Goal: Information Seeking & Learning: Stay updated

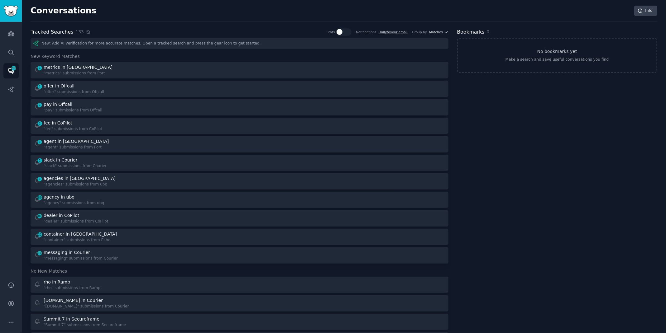
click at [86, 32] on icon at bounding box center [88, 32] width 4 height 4
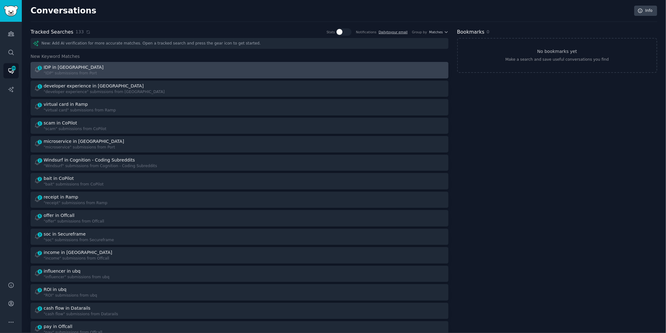
click at [269, 71] on div at bounding box center [344, 70] width 201 height 12
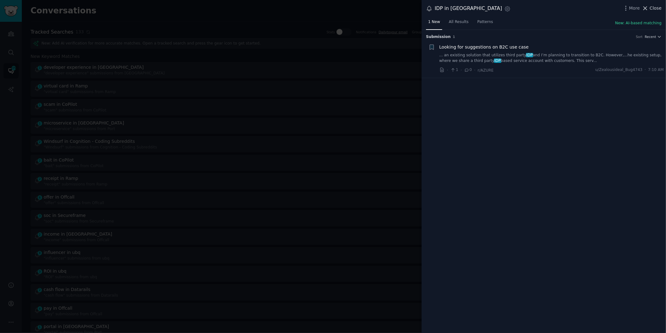
click at [647, 9] on icon at bounding box center [645, 8] width 3 height 3
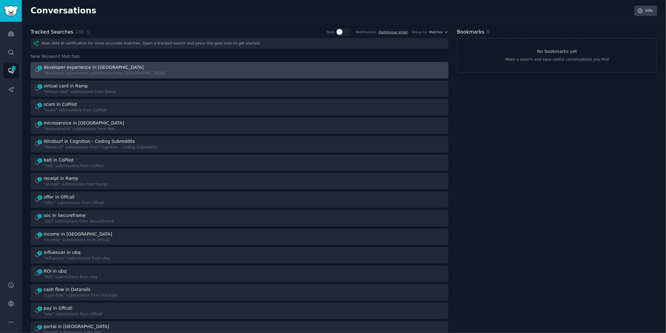
click at [177, 70] on div "1 developer experience in Port "developer experience" submissions from [GEOGRAP…" at bounding box center [134, 70] width 201 height 12
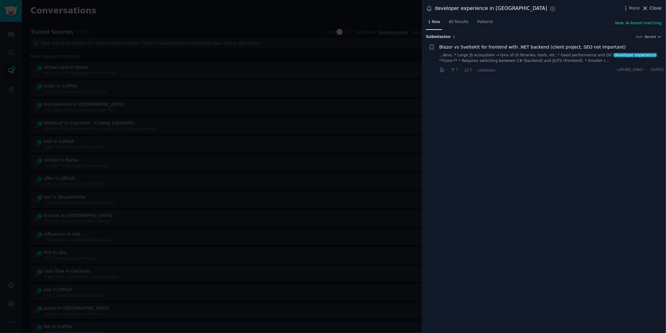
click at [654, 9] on span "Close" at bounding box center [656, 8] width 12 height 7
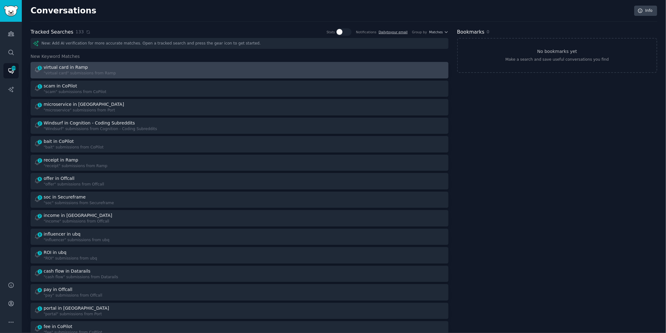
click at [207, 71] on div "1 virtual card in Ramp "virtual card" submissions from Ramp" at bounding box center [134, 70] width 201 height 12
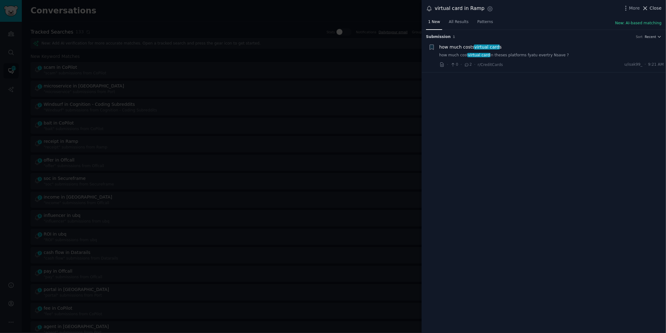
click at [659, 10] on span "Close" at bounding box center [656, 8] width 12 height 7
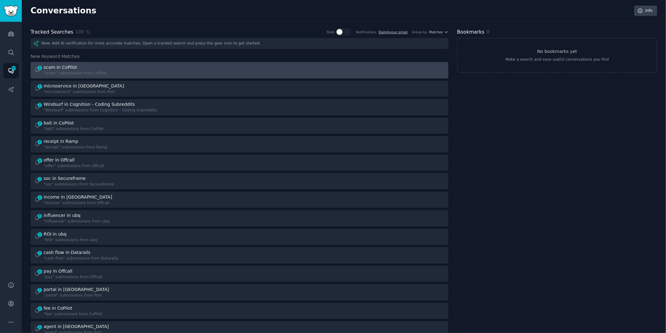
click at [373, 78] on link "1 scam in CoPilot "scam" submissions from CoPilot" at bounding box center [240, 70] width 418 height 17
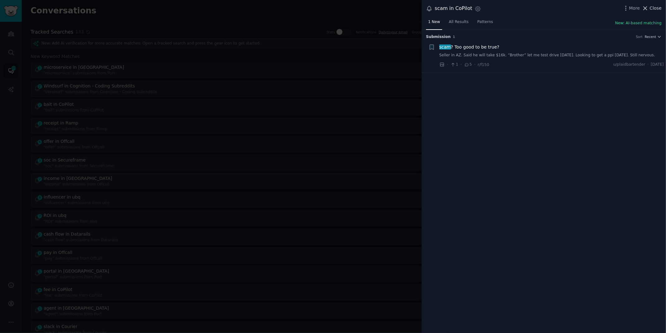
click at [660, 7] on span "Close" at bounding box center [656, 8] width 12 height 7
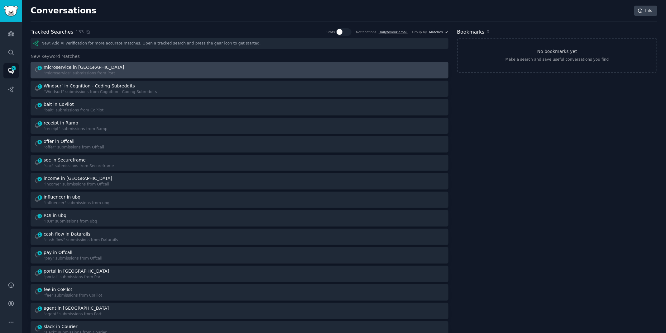
click at [165, 67] on div "1 microservice in Port "microservice" submissions from [GEOGRAPHIC_DATA]" at bounding box center [134, 70] width 201 height 12
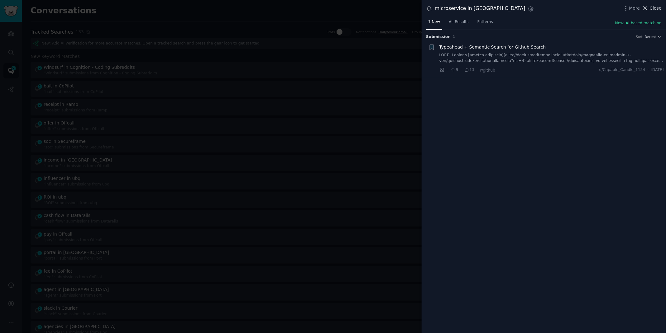
click at [653, 8] on span "Close" at bounding box center [656, 8] width 12 height 7
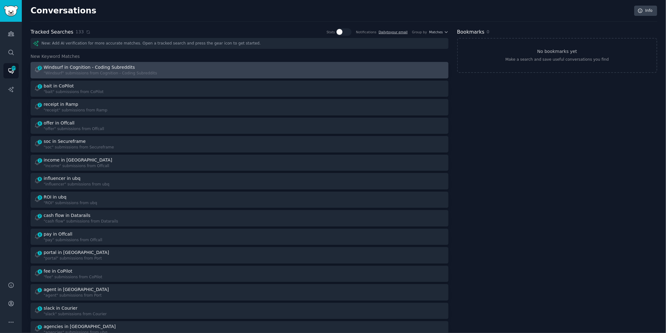
click at [109, 69] on div "Windsurf in Cognition - Coding Subreddits" at bounding box center [89, 67] width 91 height 7
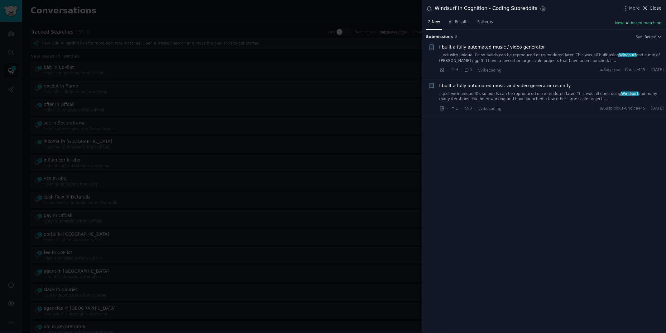
click at [657, 8] on span "Close" at bounding box center [656, 8] width 12 height 7
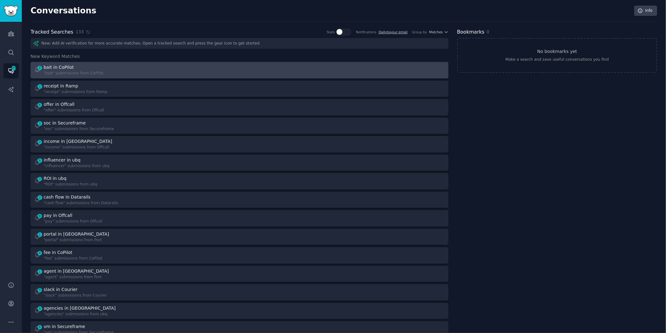
click at [144, 67] on div "2 bait in CoPilot "bait" submissions from CoPilot" at bounding box center [134, 70] width 201 height 12
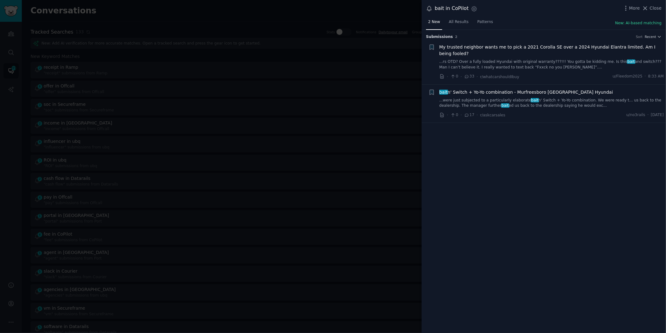
click at [536, 97] on div "bait n' Switch + Yo-Yo combination - Murfreesboro TN Hyundai ...were just subje…" at bounding box center [551, 99] width 225 height 20
click at [470, 104] on link "...were just subjected to a particularly elaborate bait n' Switch + Yo-Yo combi…" at bounding box center [551, 103] width 225 height 11
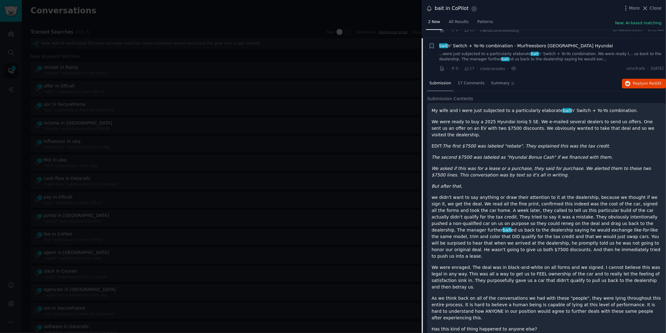
scroll to position [47, 0]
click at [641, 81] on span "Reply on Reddit" at bounding box center [647, 84] width 29 height 6
click at [453, 53] on link "...were just subjected to a particularly elaborate bait n' Switch + Yo-Yo combi…" at bounding box center [551, 56] width 225 height 11
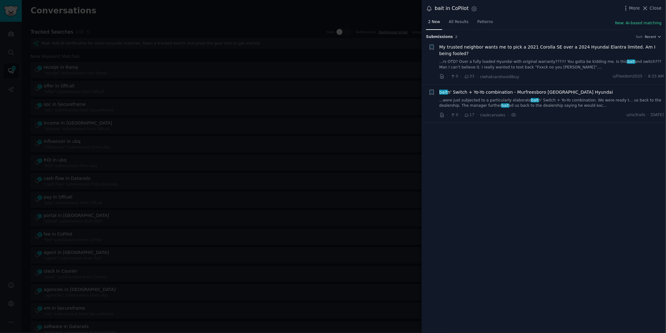
click at [453, 53] on span "My trusted neighbor wants me to pick a 2021 Corolla SE over a 2024 Hyundai Elan…" at bounding box center [551, 50] width 225 height 13
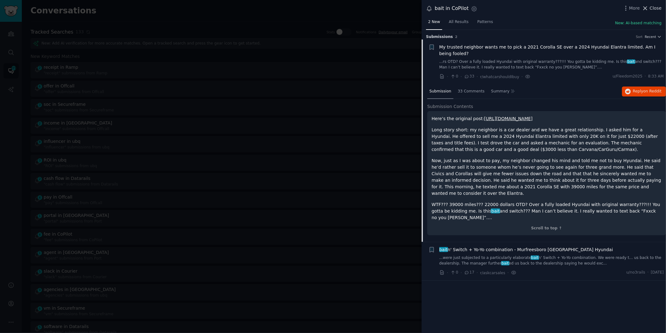
click at [650, 10] on button "Close" at bounding box center [652, 8] width 20 height 7
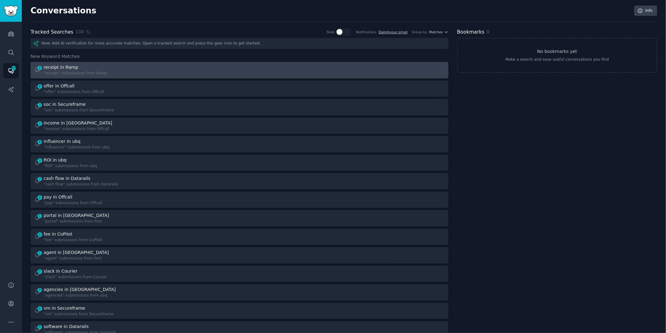
click at [153, 65] on div "2 receipt in Ramp "receipt" submissions from Ramp" at bounding box center [134, 70] width 201 height 12
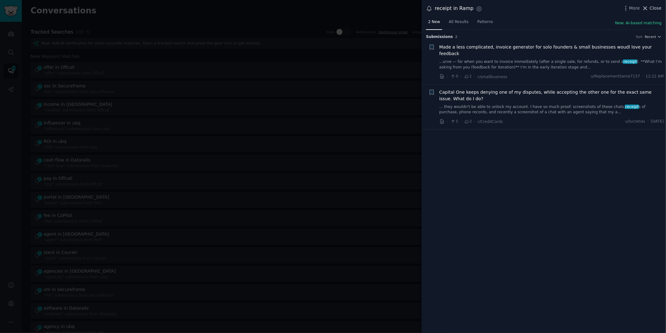
click at [648, 8] on icon at bounding box center [645, 8] width 7 height 7
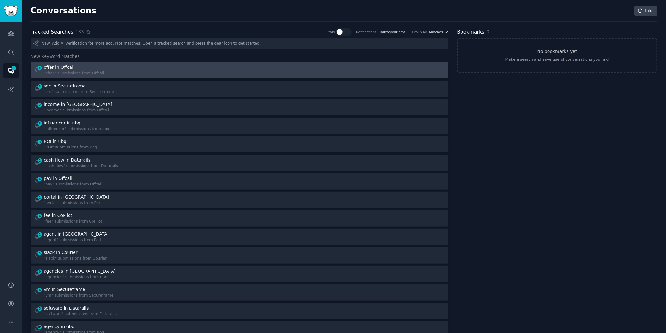
click at [227, 72] on div "6 offer in Offcall "offer" submissions from Offcall" at bounding box center [134, 70] width 201 height 12
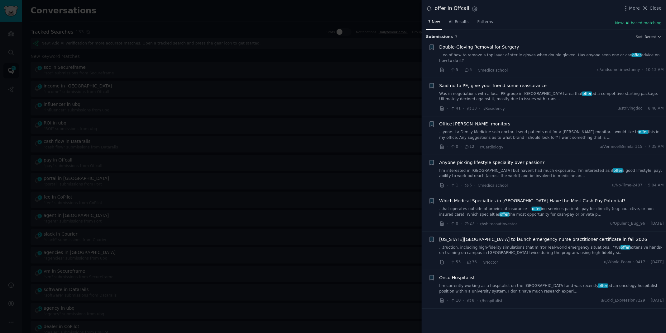
click at [501, 176] on link "I'm interested in [GEOGRAPHIC_DATA] but havent had much exposure... I'm interes…" at bounding box center [551, 173] width 225 height 11
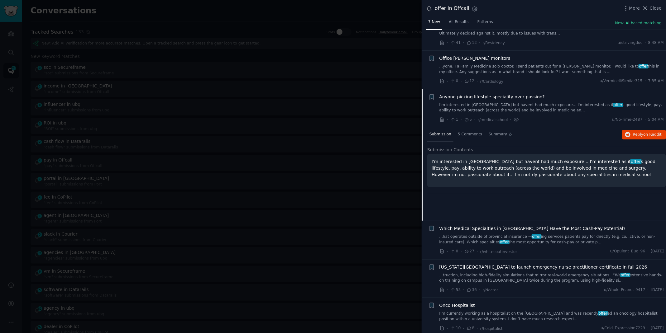
scroll to position [68, 0]
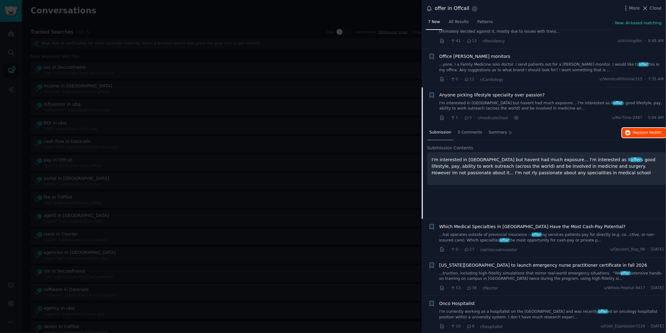
click at [637, 130] on span "Reply on Reddit" at bounding box center [647, 133] width 29 height 6
click at [245, 18] on div at bounding box center [333, 166] width 666 height 333
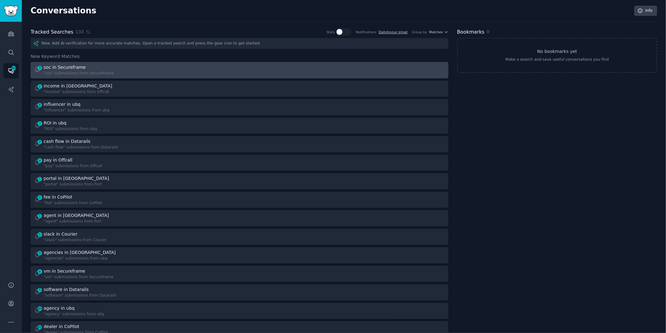
click at [229, 74] on div "3 soc in Secureframe "soc" submissions from Secureframe" at bounding box center [134, 70] width 201 height 12
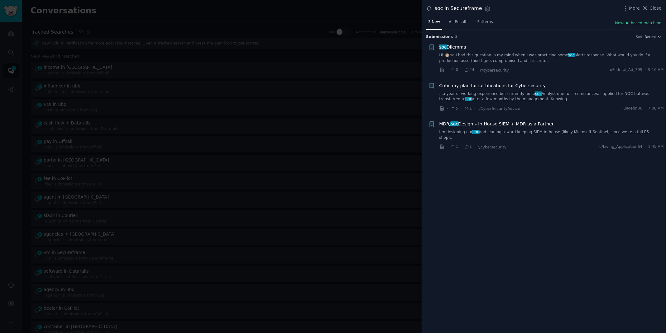
click at [508, 130] on link "I’m designing our soc and leaning toward keeping SIEM in-house (likely Microsof…" at bounding box center [551, 135] width 225 height 11
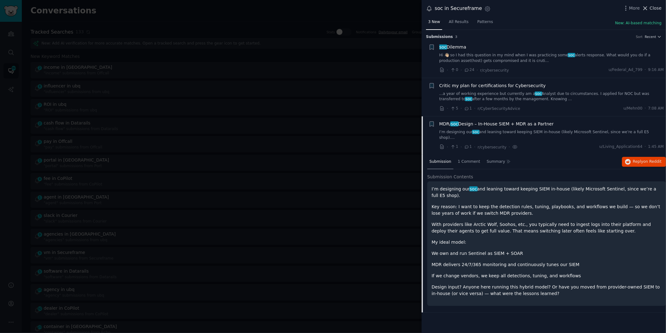
click at [648, 5] on icon at bounding box center [645, 8] width 7 height 7
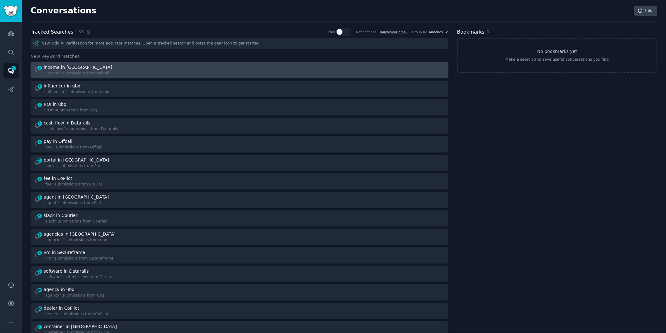
click at [228, 72] on div "2 income in Offcall "income" submissions from Offcall" at bounding box center [134, 70] width 201 height 12
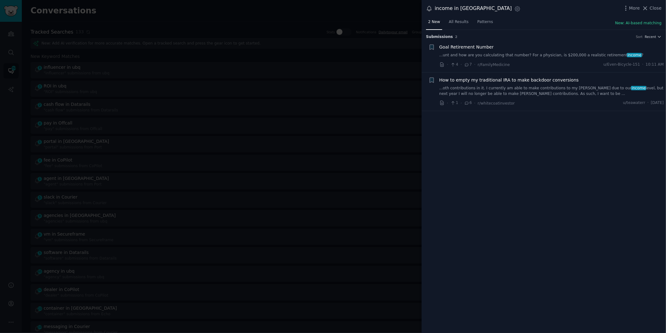
click at [487, 48] on span "Goal Retirement Number" at bounding box center [466, 47] width 55 height 7
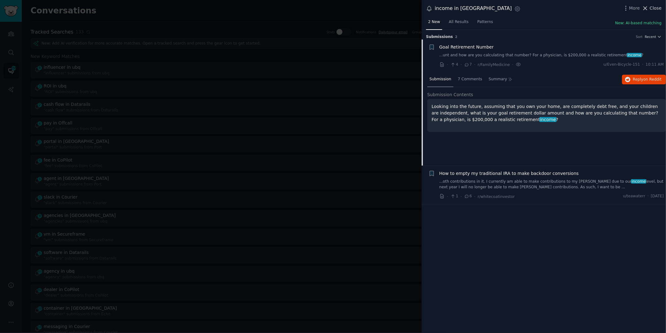
click at [645, 9] on icon at bounding box center [645, 8] width 7 height 7
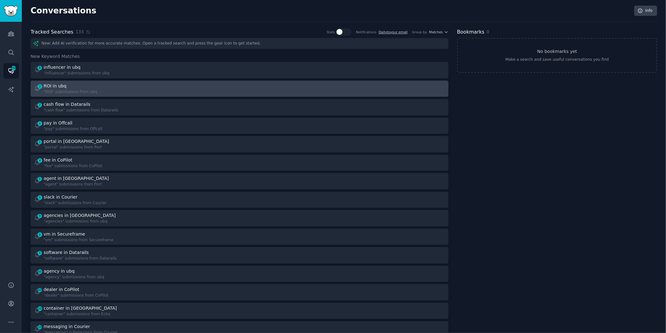
click at [184, 92] on div "3 ROI in ubq "ROI" submissions from ubq" at bounding box center [134, 89] width 201 height 12
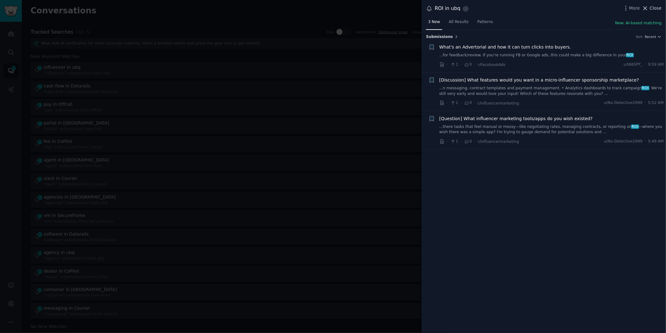
click at [648, 6] on icon at bounding box center [645, 8] width 7 height 7
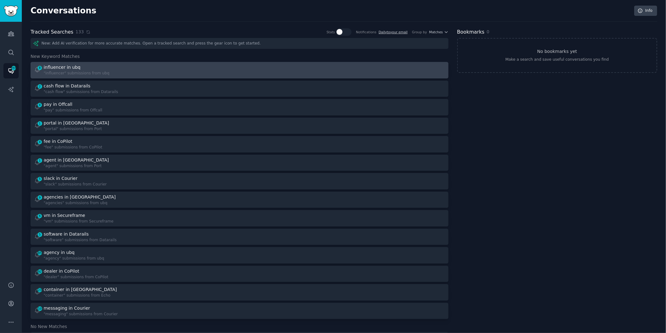
click at [211, 68] on div "8 influencer in ubq "influencer" submissions from ubq" at bounding box center [134, 70] width 201 height 12
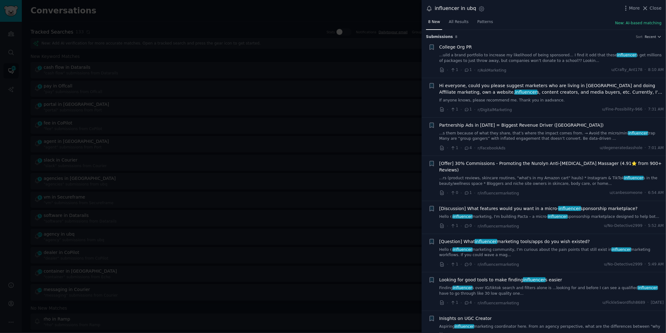
scroll to position [3, 0]
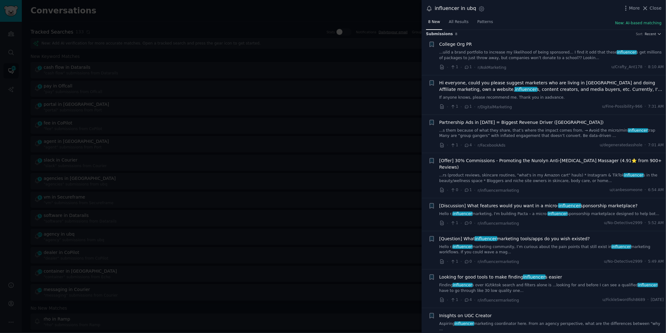
click at [508, 283] on link "Finding influencer s over IG/tiktok search and filters alone is ...looking for …" at bounding box center [551, 288] width 225 height 11
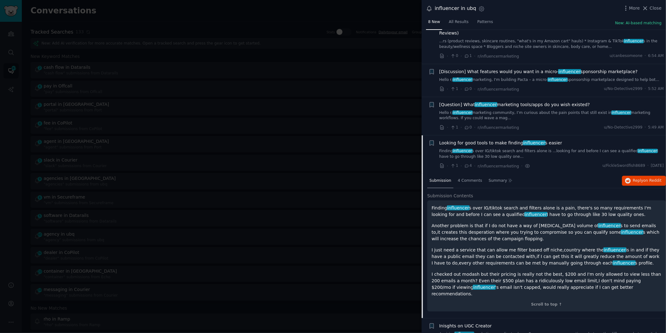
scroll to position [141, 0]
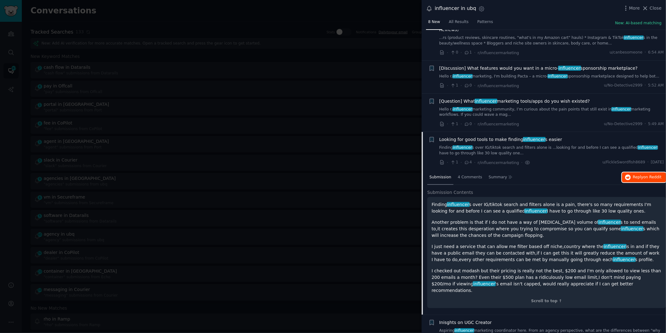
click at [638, 173] on button "Reply on Reddit" at bounding box center [644, 178] width 44 height 10
click at [284, 11] on div at bounding box center [333, 166] width 666 height 333
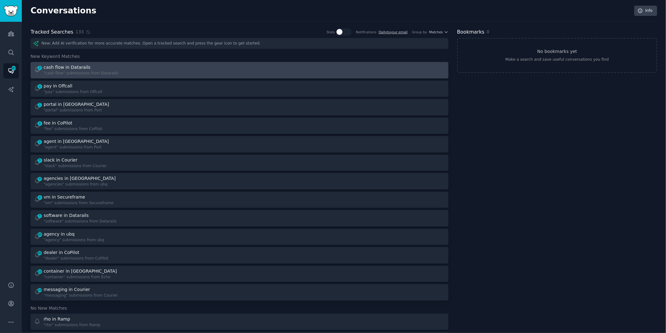
click at [98, 73] on div ""cash flow" submissions from Datarails" at bounding box center [81, 74] width 74 height 6
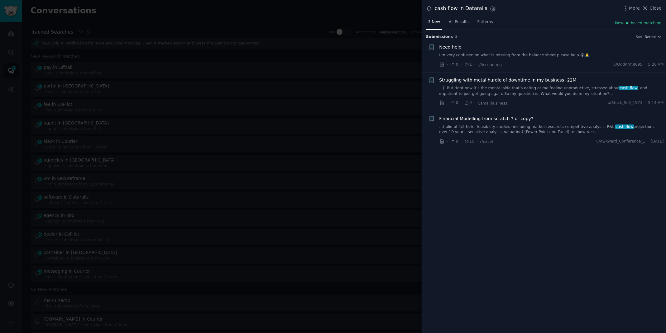
click at [522, 124] on link "...tfolio of 4/5 hotel feasibility studies (including market research, competit…" at bounding box center [551, 129] width 225 height 11
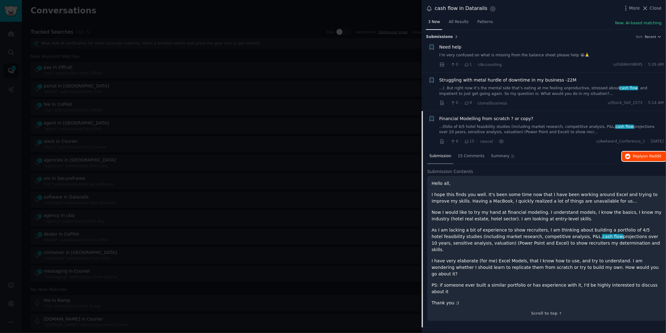
click at [634, 155] on span "Reply on Reddit" at bounding box center [647, 157] width 29 height 6
click at [266, 12] on div at bounding box center [333, 166] width 666 height 333
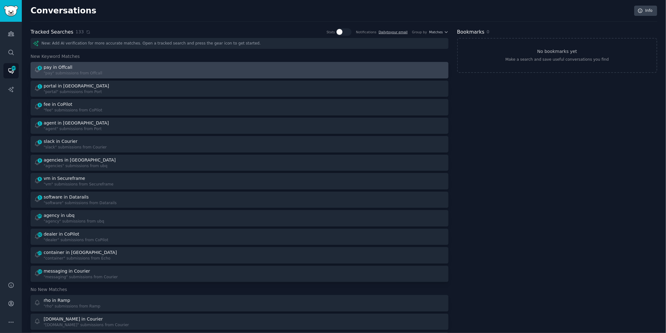
click at [100, 72] on div "4 pay in Offcall "pay" submissions from Offcall" at bounding box center [134, 70] width 201 height 12
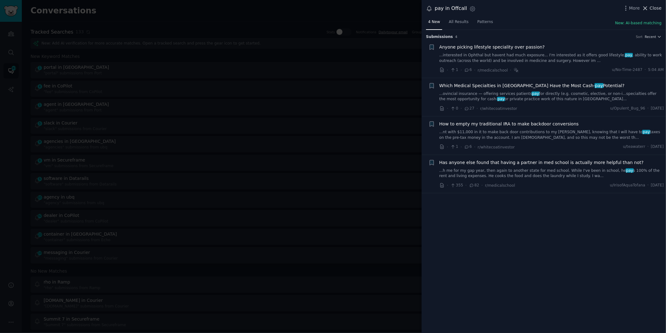
click at [657, 6] on span "Close" at bounding box center [656, 8] width 12 height 7
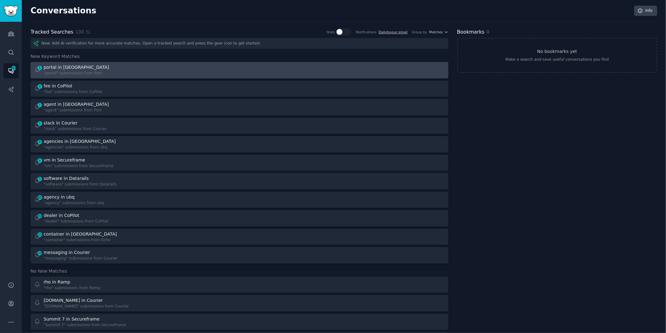
click at [133, 72] on div "1 portal in Port "portal" submissions from Port" at bounding box center [134, 70] width 201 height 12
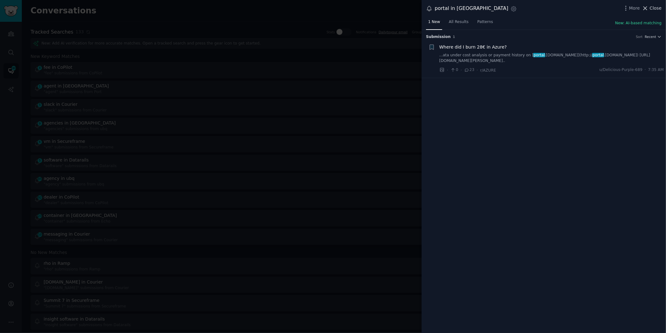
click at [661, 7] on span "Close" at bounding box center [656, 8] width 12 height 7
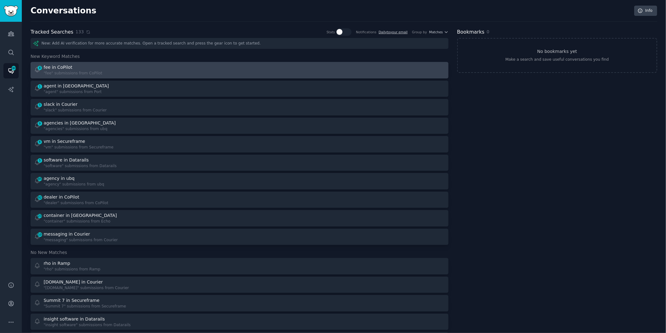
click at [272, 68] on div at bounding box center [344, 70] width 201 height 12
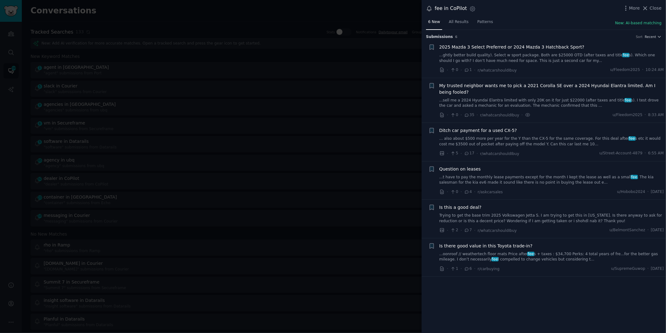
click at [544, 217] on link "Trying to get the base trim 2025 Volkswagen Jetta S. I am trying to get this in…" at bounding box center [551, 218] width 225 height 11
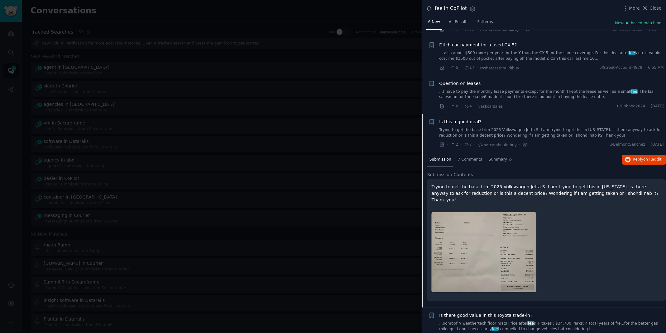
scroll to position [91, 0]
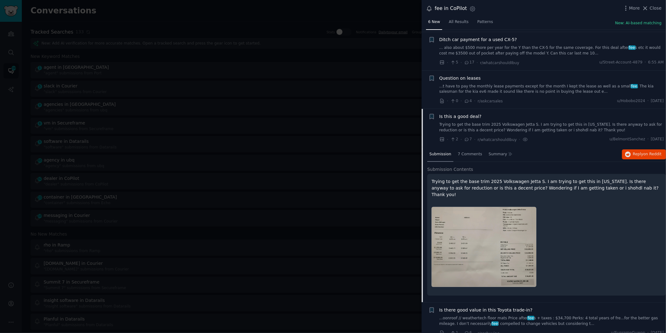
click at [503, 245] on img at bounding box center [484, 247] width 105 height 80
click at [625, 152] on icon "button" at bounding box center [628, 155] width 6 height 6
click at [283, 0] on div at bounding box center [333, 166] width 666 height 333
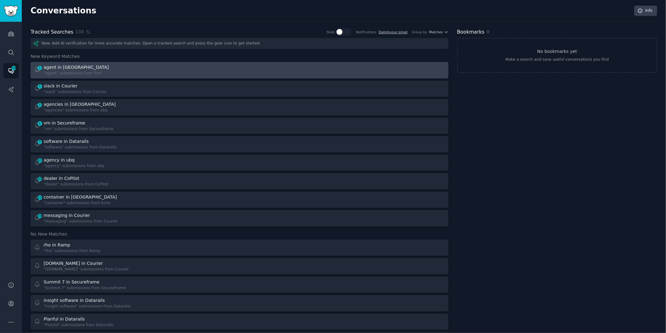
click at [130, 68] on div "1 agent in Port "agent" submissions from Port" at bounding box center [134, 70] width 201 height 12
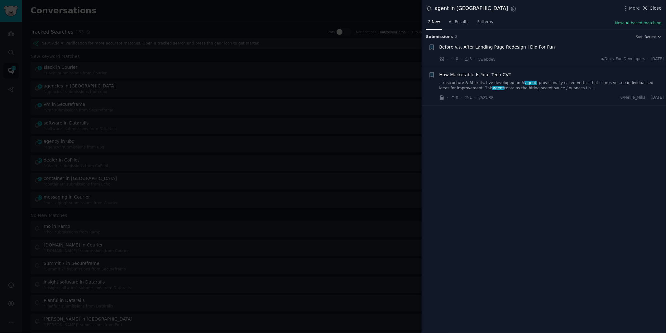
click at [653, 7] on span "Close" at bounding box center [656, 8] width 12 height 7
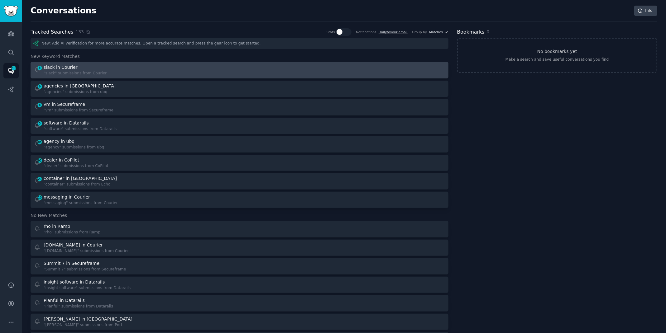
click at [132, 67] on div "5 slack in Courier "slack" submissions from Courier" at bounding box center [134, 70] width 201 height 12
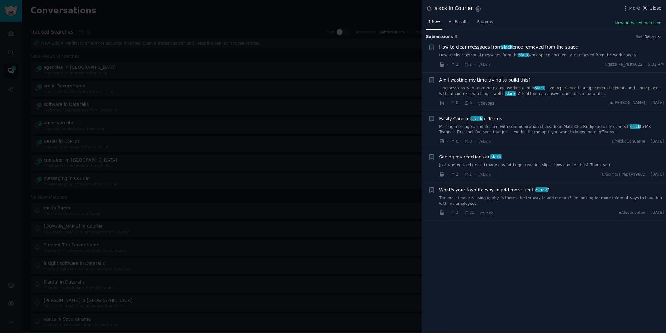
click at [652, 5] on span "Close" at bounding box center [656, 8] width 12 height 7
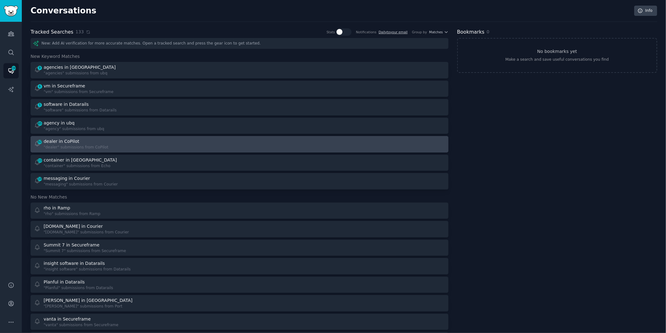
click at [82, 141] on div "dealer in CoPilot" at bounding box center [76, 141] width 65 height 7
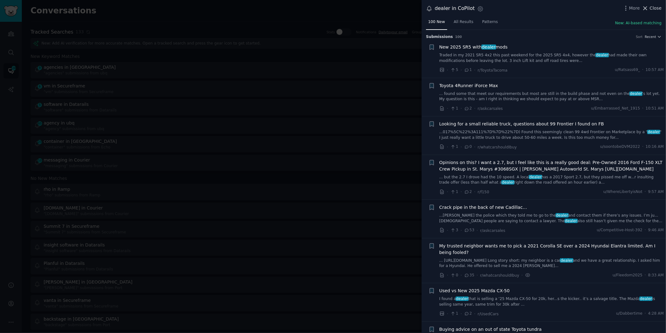
click at [656, 8] on span "Close" at bounding box center [656, 8] width 12 height 7
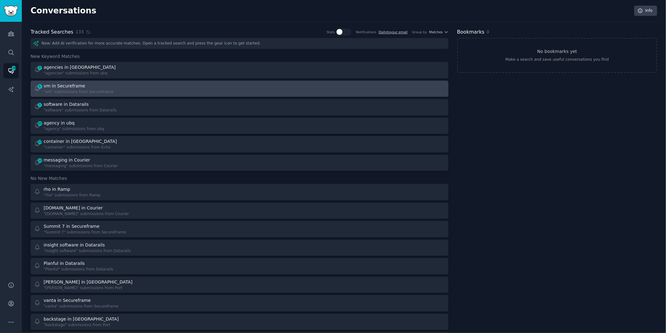
click at [137, 94] on div "6 vm in Secureframe "vm" submissions from Secureframe" at bounding box center [134, 89] width 201 height 12
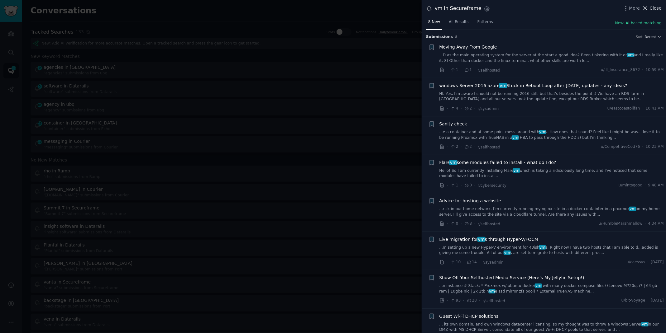
click at [651, 9] on span "Close" at bounding box center [656, 8] width 12 height 7
